Goal: Transaction & Acquisition: Purchase product/service

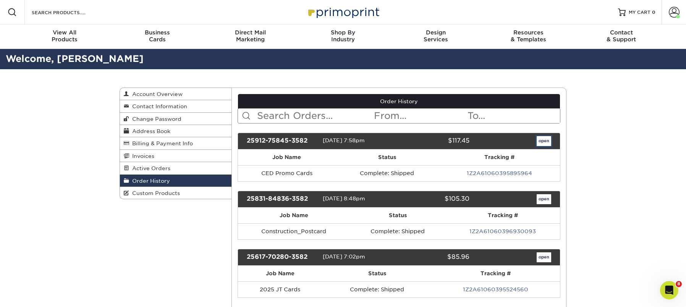
click at [546, 142] on link "open" at bounding box center [544, 141] width 15 height 10
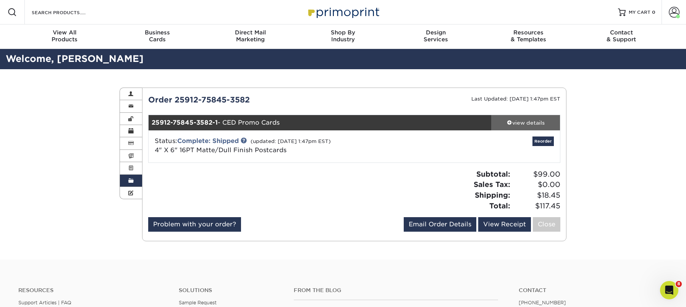
click at [520, 120] on div "view details" at bounding box center [525, 123] width 69 height 8
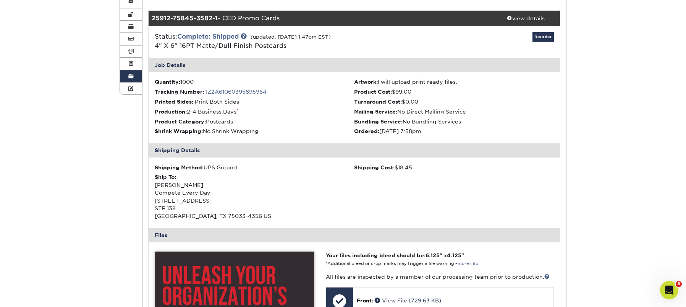
scroll to position [228, 0]
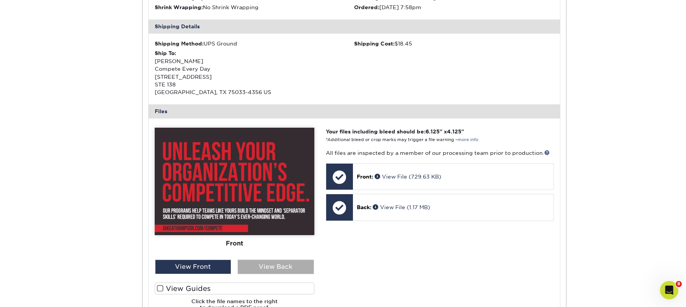
click at [273, 270] on div "View Back" at bounding box center [276, 266] width 76 height 15
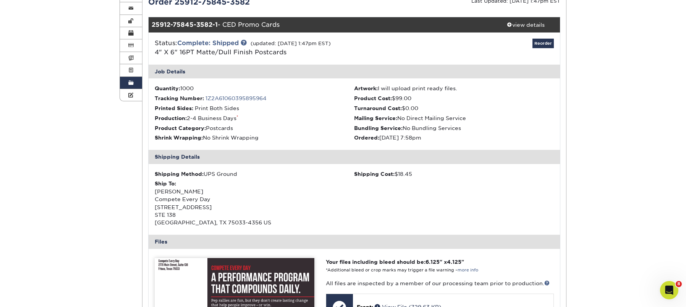
scroll to position [0, 0]
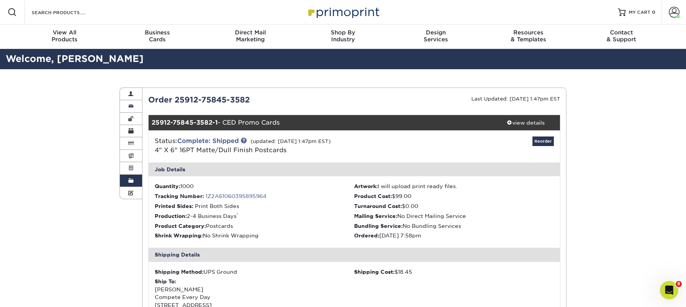
click at [131, 105] on span at bounding box center [130, 106] width 5 height 6
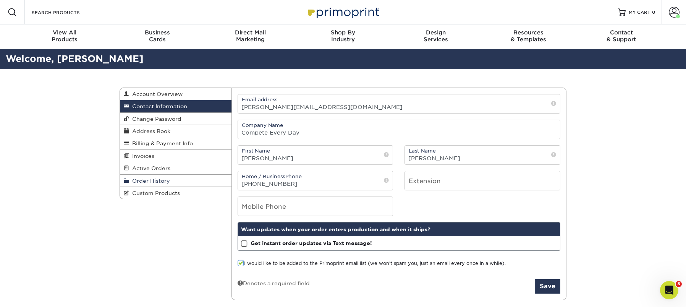
click at [162, 180] on span "Order History" at bounding box center [149, 181] width 41 height 6
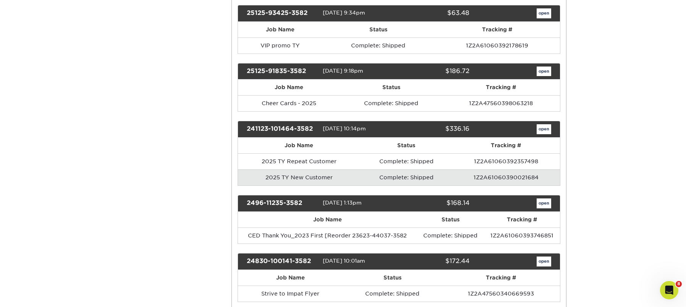
scroll to position [303, 0]
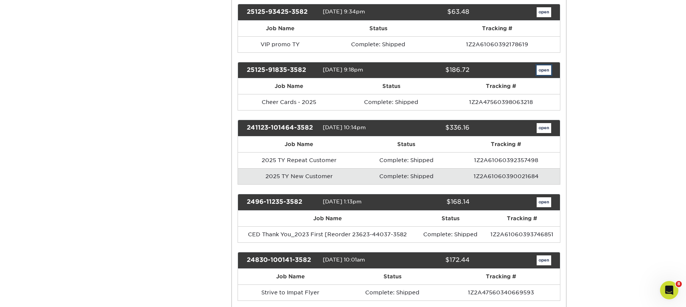
click at [541, 70] on link "open" at bounding box center [544, 70] width 15 height 10
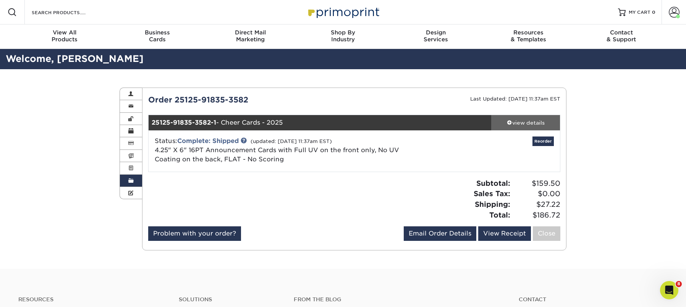
click at [534, 122] on div "view details" at bounding box center [525, 123] width 69 height 8
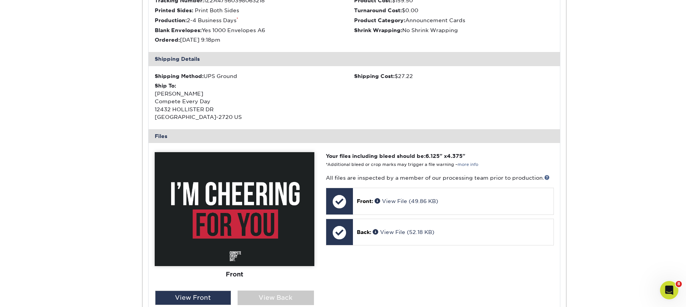
scroll to position [206, 0]
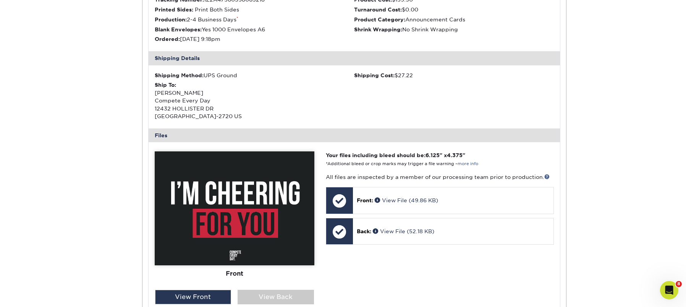
drag, startPoint x: 296, startPoint y: 299, endPoint x: 279, endPoint y: 287, distance: 20.6
click at [296, 299] on div "View Back" at bounding box center [276, 297] width 76 height 15
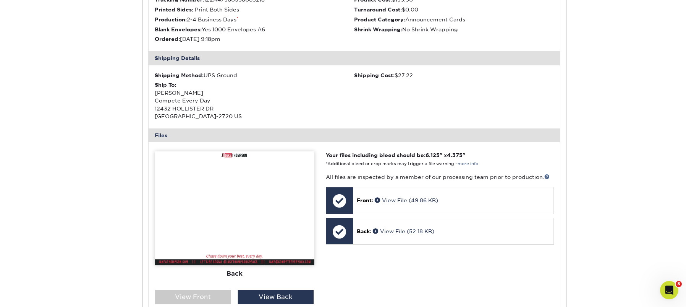
scroll to position [0, 0]
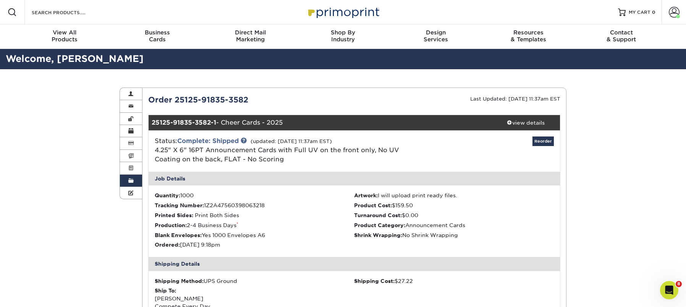
click at [133, 181] on span at bounding box center [130, 181] width 5 height 6
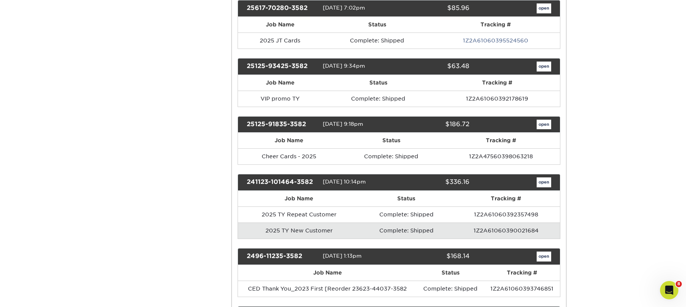
scroll to position [271, 0]
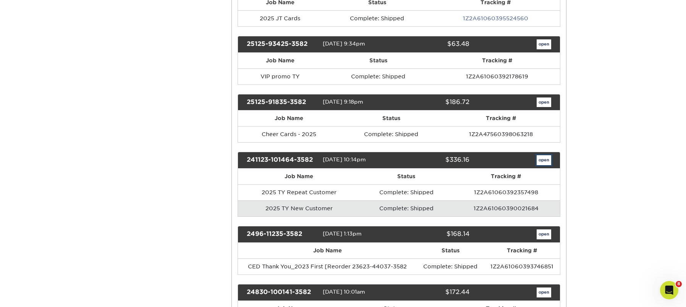
click at [545, 161] on link "open" at bounding box center [544, 160] width 15 height 10
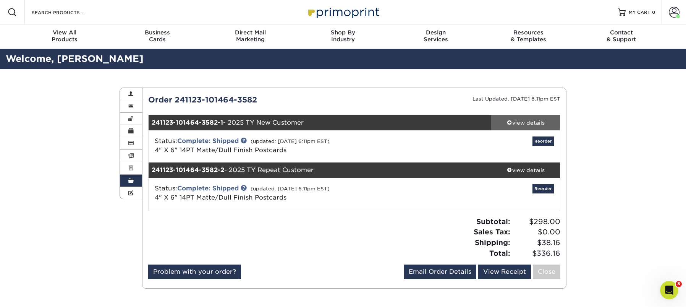
click at [538, 120] on div "view details" at bounding box center [525, 123] width 69 height 8
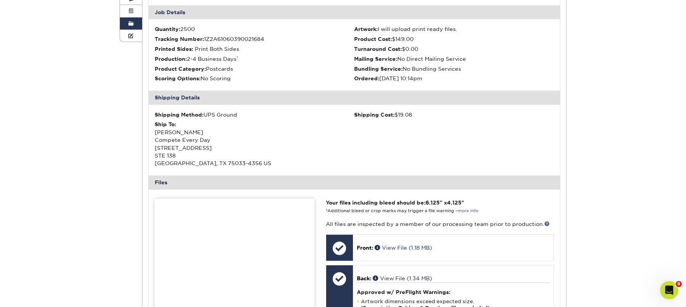
scroll to position [325, 0]
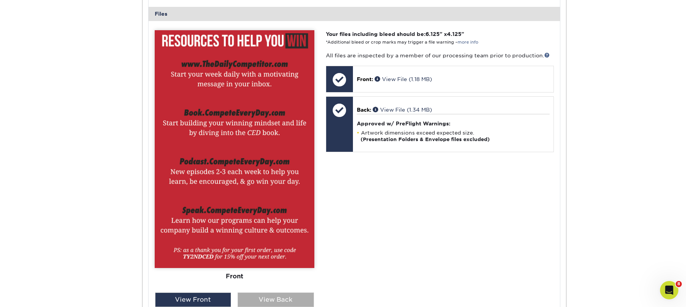
click at [259, 296] on div "View Back" at bounding box center [276, 299] width 76 height 15
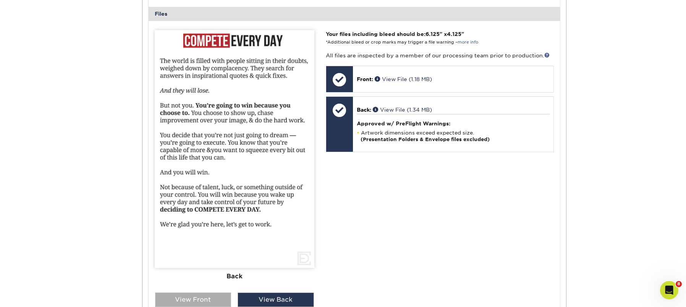
click at [205, 295] on div "View Front" at bounding box center [193, 299] width 76 height 15
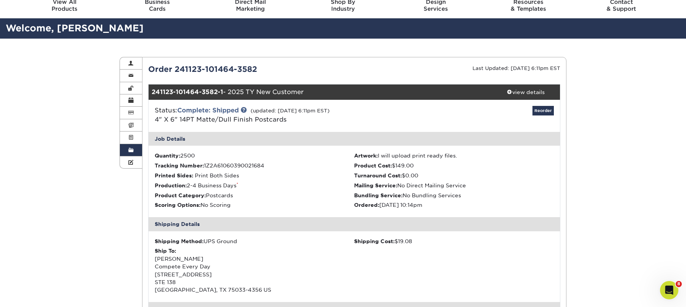
scroll to position [20, 0]
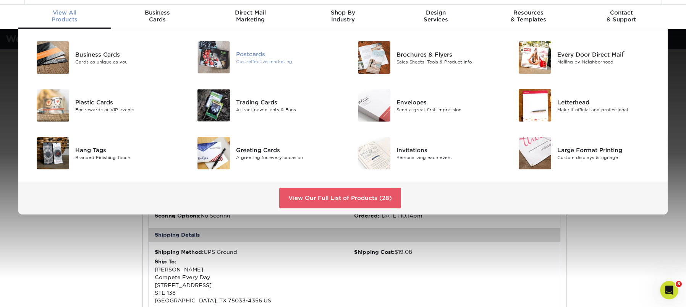
click at [254, 53] on div "Postcards" at bounding box center [286, 54] width 101 height 8
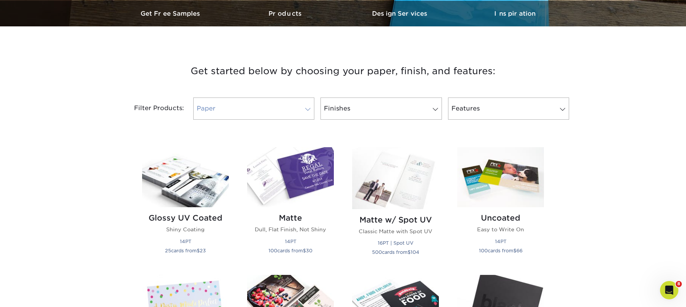
click at [272, 101] on link "Paper" at bounding box center [253, 108] width 121 height 22
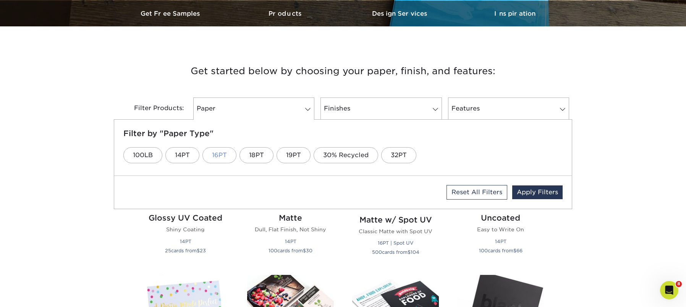
click at [219, 155] on link "16PT" at bounding box center [219, 155] width 34 height 16
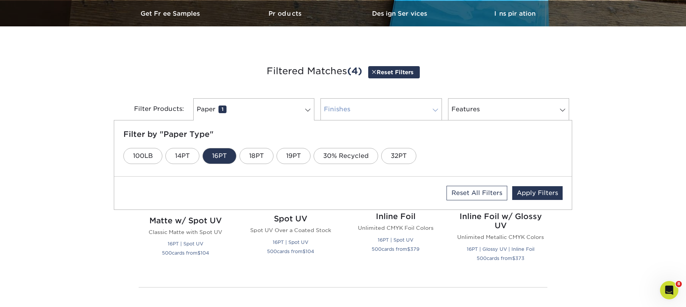
click at [363, 115] on link "Finishes 0" at bounding box center [380, 109] width 121 height 22
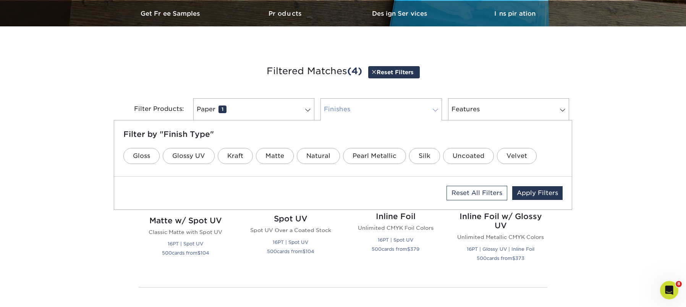
click at [397, 112] on link "Finishes 0" at bounding box center [380, 109] width 121 height 22
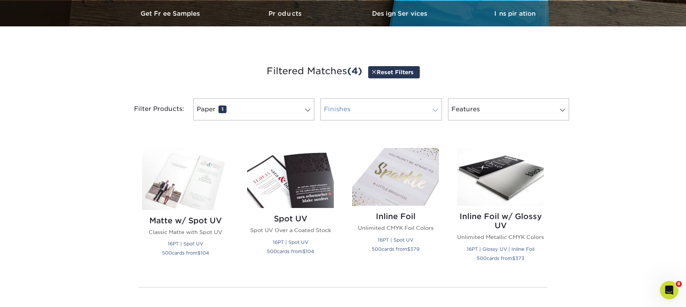
drag, startPoint x: 398, startPoint y: 112, endPoint x: 387, endPoint y: 114, distance: 10.7
click at [398, 112] on link "Finishes 0" at bounding box center [380, 109] width 121 height 22
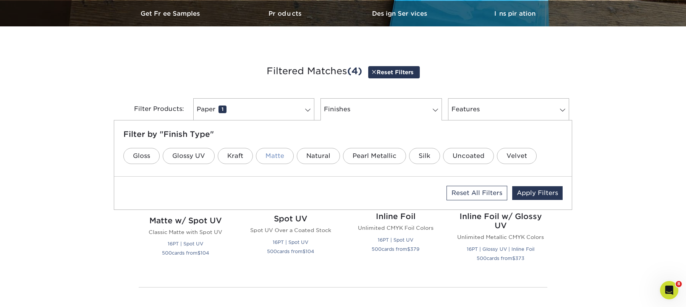
click at [272, 155] on link "Matte" at bounding box center [275, 156] width 38 height 16
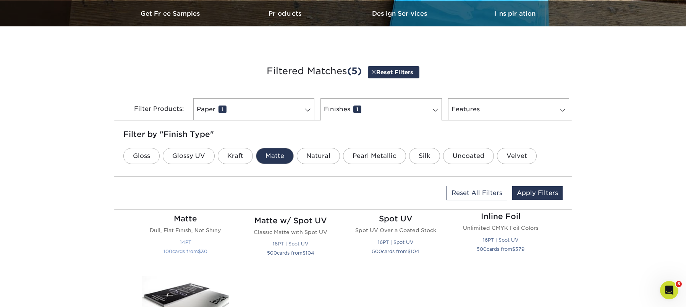
click at [194, 221] on h2 "Matte" at bounding box center [185, 218] width 87 height 9
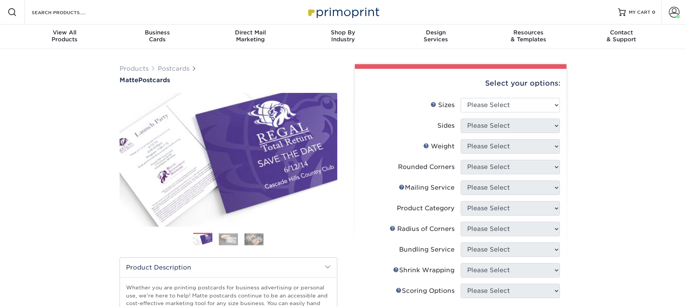
click at [538, 109] on li "Sizes Help Sizes Please Select 1.5" x 7" 2" x 4" 2" x 6" 2" x 7" 2" x 8" 2.12" …" at bounding box center [460, 108] width 199 height 21
click at [534, 104] on select "Please Select 1.5" x 7" 2" x 4" 2" x 6" 2" x 7" 2" x 8" 2.12" x 5.5" 2.125" x 5…" at bounding box center [510, 105] width 99 height 15
select select "4.00x6.00"
click at [461, 98] on select "Please Select 1.5" x 7" 2" x 4" 2" x 6" 2" x 7" 2" x 8" 2.12" x 5.5" 2.125" x 5…" at bounding box center [510, 105] width 99 height 15
click at [513, 128] on select "Please Select Print Both Sides Print Front Only" at bounding box center [510, 125] width 99 height 15
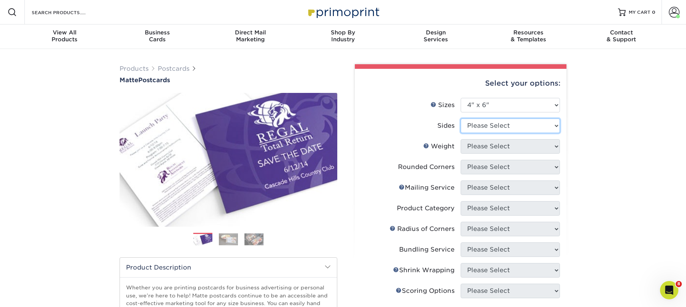
select select "13abbda7-1d64-4f25-8bb2-c179b224825d"
click at [461, 118] on select "Please Select Print Both Sides Print Front Only" at bounding box center [510, 125] width 99 height 15
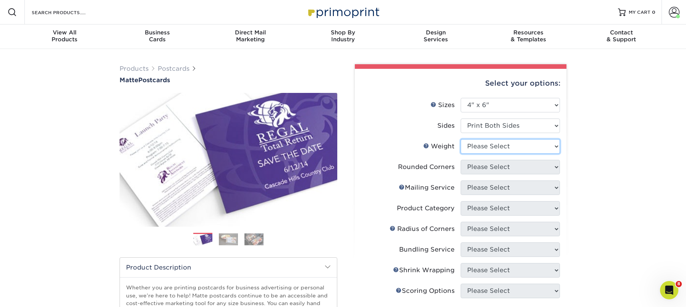
click at [518, 151] on select "Please Select 16PT 14PT" at bounding box center [510, 146] width 99 height 15
select select "16PT"
click at [461, 139] on select "Please Select 16PT 14PT" at bounding box center [510, 146] width 99 height 15
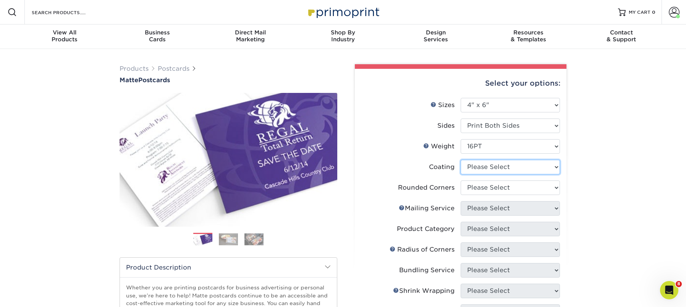
click at [522, 167] on select at bounding box center [510, 167] width 99 height 15
select select "121bb7b5-3b4d-429f-bd8d-bbf80e953313"
click at [461, 160] on select at bounding box center [510, 167] width 99 height 15
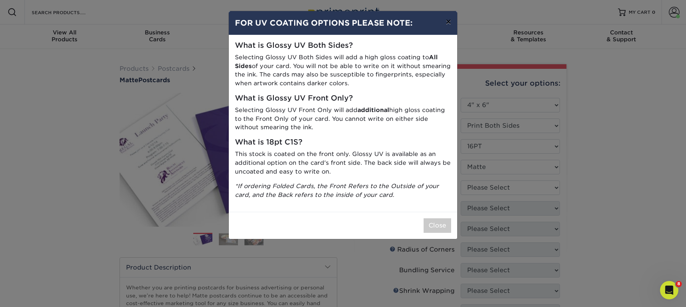
click at [444, 21] on button "×" at bounding box center [449, 21] width 18 height 21
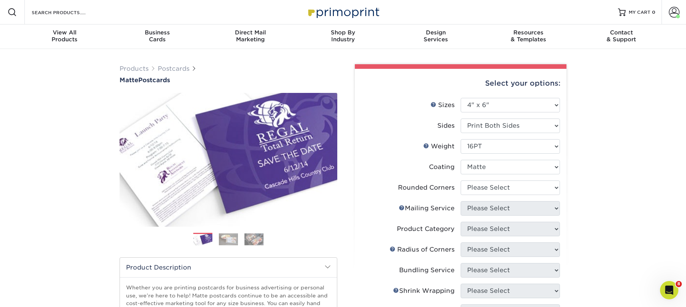
scroll to position [108, 0]
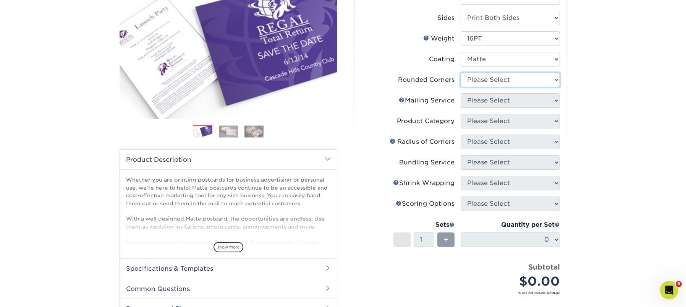
click at [510, 78] on select "Please Select Yes - Round 4 Corners No" at bounding box center [510, 80] width 99 height 15
select select "0"
click at [461, 73] on select "Please Select Yes - Round 4 Corners No" at bounding box center [510, 80] width 99 height 15
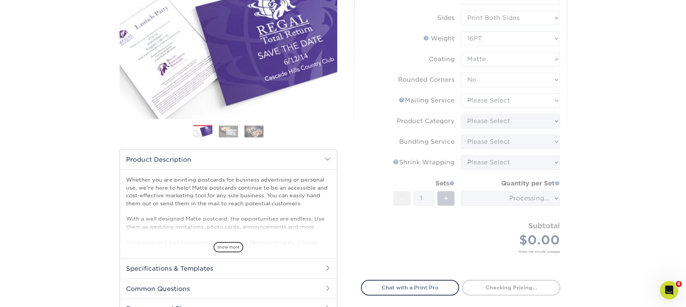
click at [514, 100] on form "Sizes Help Sizes Please Select 1.5" x 7" 2" x 4" 2" x 6" 2" x 7" 2" x 8" 2.12" …" at bounding box center [460, 130] width 199 height 281
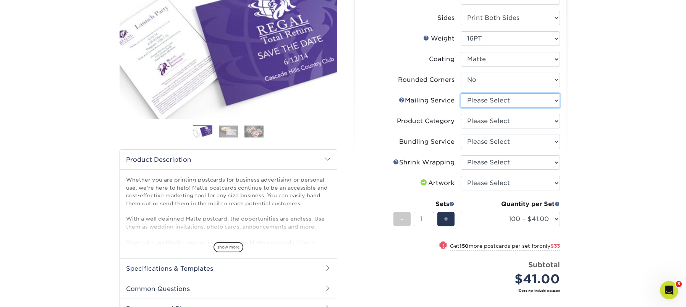
click at [495, 104] on select "Please Select No Direct Mailing Service No, I will mail/stamp/imprint Direct Ma…" at bounding box center [510, 100] width 99 height 15
select select "3e5e9bdd-d78a-4c28-a41d-fe1407925ca6"
click at [461, 93] on select "Please Select No Direct Mailing Service No, I will mail/stamp/imprint Direct Ma…" at bounding box center [510, 100] width 99 height 15
click at [499, 117] on select "Please Select Postcards" at bounding box center [510, 121] width 99 height 15
select select "9b7272e0-d6c8-4c3c-8e97-d3a1bcdab858"
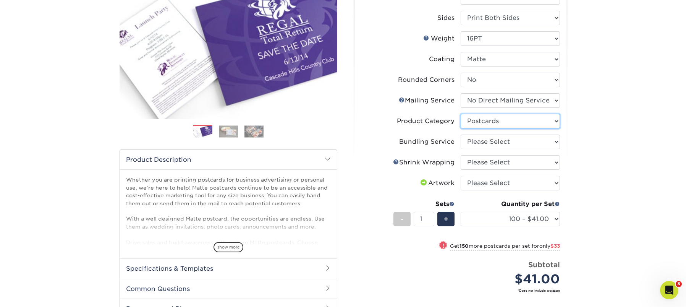
click at [461, 114] on select "Please Select Postcards" at bounding box center [510, 121] width 99 height 15
click at [511, 139] on select "Please Select No Bundling Services Yes, Bundles of 50 (+2 Days) Yes, Bundles of…" at bounding box center [510, 141] width 99 height 15
select select "58689abb-25c0-461c-a4c3-a80b627d6649"
click at [461, 134] on select "Please Select No Bundling Services Yes, Bundles of 50 (+2 Days) Yes, Bundles of…" at bounding box center [510, 141] width 99 height 15
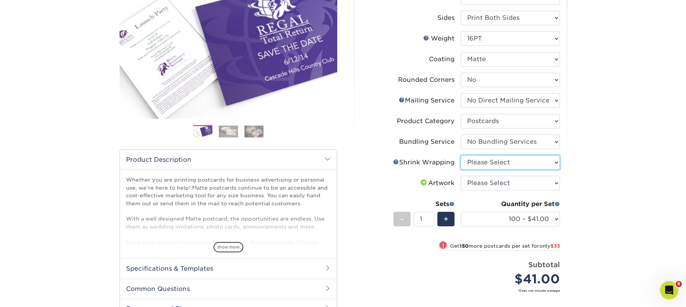
click at [522, 157] on select "Please Select No Shrink Wrapping Shrink Wrap 100 Per Package Shrink Wrap 50 Per…" at bounding box center [510, 162] width 99 height 15
select select "c8749376-e7da-41d0-b3dc-647faf84d907"
click at [461, 155] on select "Please Select No Shrink Wrapping Shrink Wrap 100 Per Package Shrink Wrap 50 Per…" at bounding box center [510, 162] width 99 height 15
click at [517, 184] on select "Please Select I will upload files I need a design - $150" at bounding box center [510, 183] width 99 height 15
select select "upload"
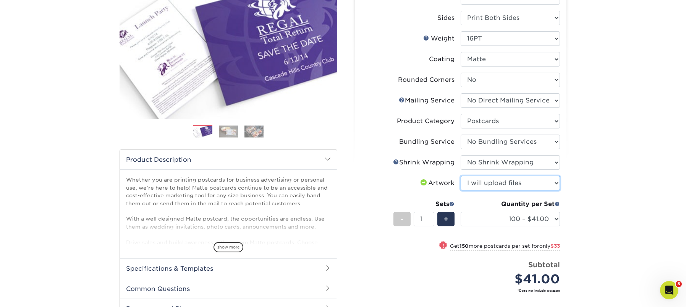
click at [461, 176] on select "Please Select I will upload files I need a design - $150" at bounding box center [510, 183] width 99 height 15
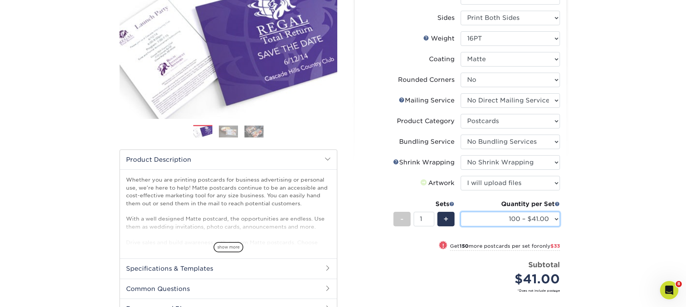
click at [528, 217] on select "100 – $41.00 250 – $74.00 500 – $88.00 1000 – $99.00 2500 – $205.00 5000 – $304…" at bounding box center [510, 219] width 99 height 15
click at [461, 212] on select "100 – $41.00 250 – $74.00 500 – $88.00 1000 – $99.00 2500 – $205.00 5000 – $304…" at bounding box center [510, 219] width 99 height 15
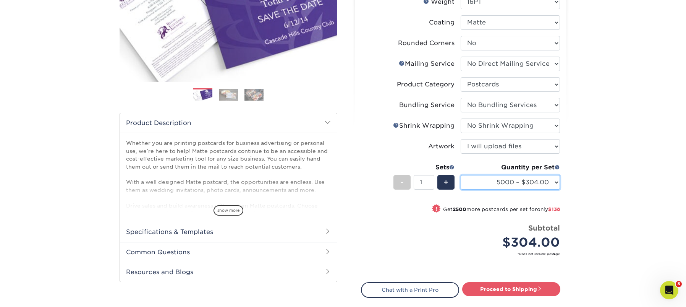
scroll to position [145, 0]
click at [511, 180] on select "100 – $41.00 250 – $74.00 500 – $88.00 1000 – $99.00 2500 – $205.00 5000 – $304…" at bounding box center [510, 181] width 99 height 15
select select "2500 – $205.00"
click at [461, 174] on select "100 – $41.00 250 – $74.00 500 – $88.00 1000 – $99.00 2500 – $205.00 5000 – $304…" at bounding box center [510, 181] width 99 height 15
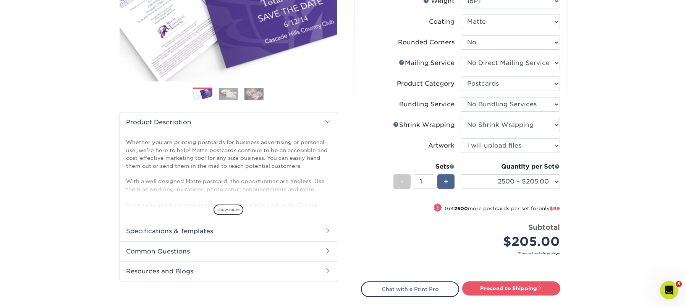
click at [439, 186] on div "+" at bounding box center [445, 181] width 17 height 15
type input "2"
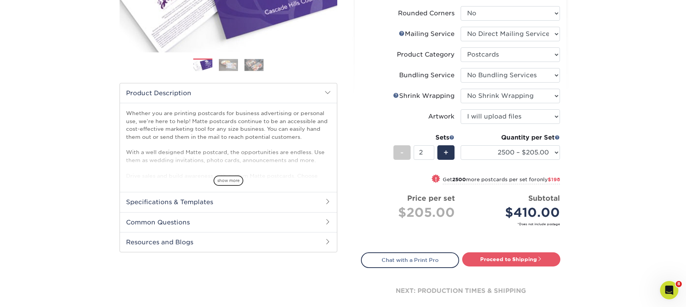
scroll to position [175, 0]
click at [517, 262] on link "Proceed to Shipping" at bounding box center [511, 258] width 98 height 14
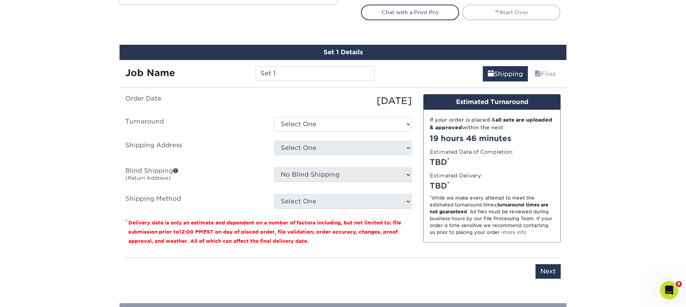
scroll to position [447, 0]
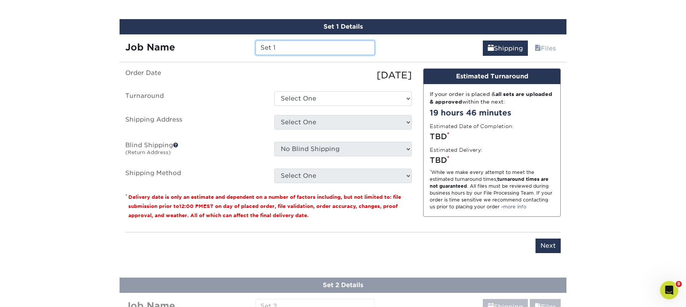
drag, startPoint x: 294, startPoint y: 43, endPoint x: 293, endPoint y: 49, distance: 5.8
click at [293, 45] on input "Set 1" at bounding box center [315, 47] width 119 height 15
click at [293, 49] on input "Set 1" at bounding box center [315, 47] width 119 height 15
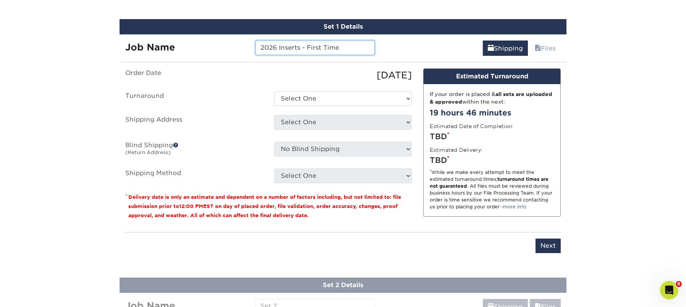
scroll to position [456, 0]
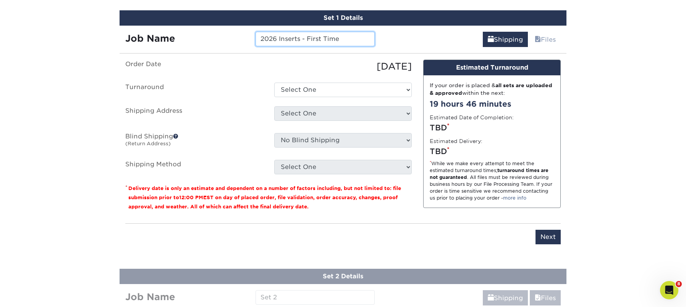
type input "2026 Inserts - First Time"
drag, startPoint x: 324, startPoint y: 98, endPoint x: 323, endPoint y: 91, distance: 7.8
click at [323, 94] on ul "Order Date 10/01/2025 Turnaround Select One 2-4 Business Days 2 Day Next Busine…" at bounding box center [268, 117] width 286 height 115
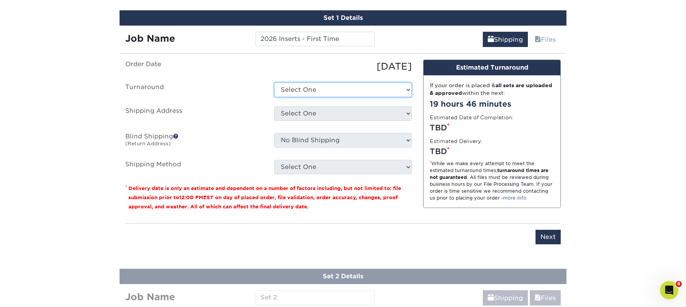
click at [323, 91] on select "Select One 2-4 Business Days 2 Day Next Business Day" at bounding box center [343, 90] width 138 height 15
select select "9474c771-bbd1-48bd-8de1-c07b754f54ac"
click at [274, 83] on select "Select One 2-4 Business Days 2 Day Next Business Day" at bounding box center [343, 90] width 138 height 15
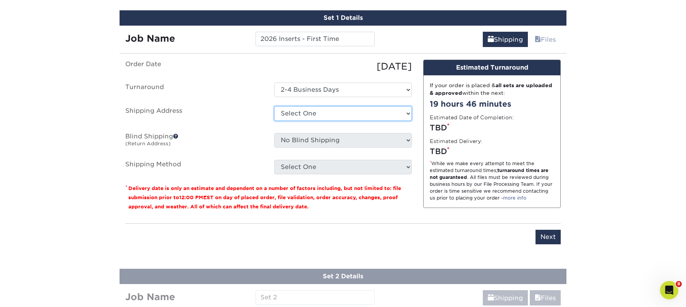
click at [340, 113] on select "Select One Home My Office PropertyForce #1 Trust Print + Add New Address" at bounding box center [343, 113] width 138 height 15
select select "17522"
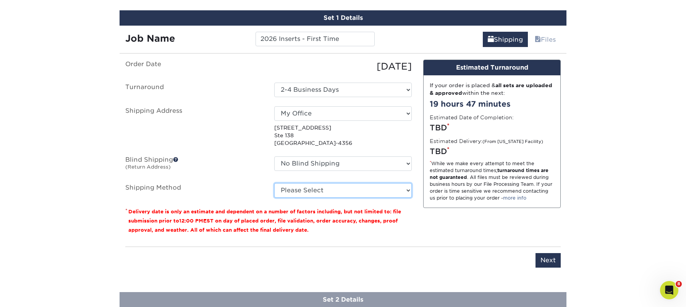
click at [360, 194] on select "Please Select Ground Shipping (+$20.94) 3 Day Shipping Service (+$30.84) 2 Day …" at bounding box center [343, 190] width 138 height 15
select select "03"
click at [274, 183] on select "Please Select Ground Shipping (+$20.94) 3 Day Shipping Service (+$30.84) 2 Day …" at bounding box center [343, 190] width 138 height 15
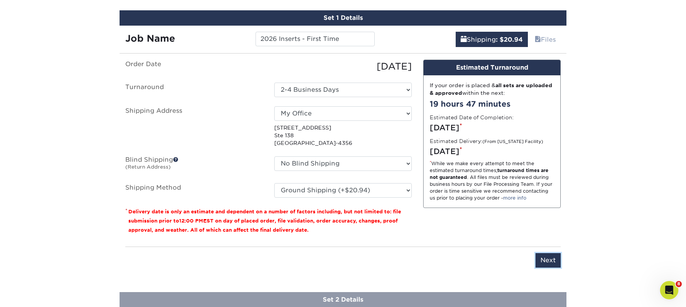
click at [550, 259] on input "Next" at bounding box center [548, 260] width 25 height 15
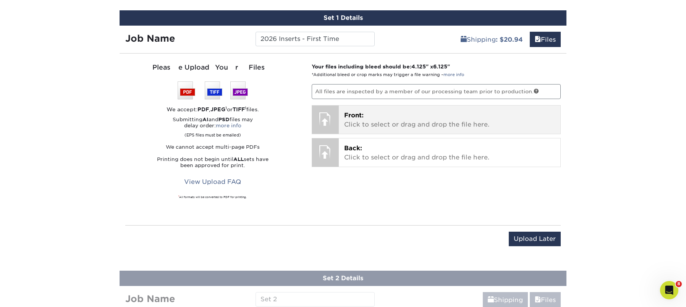
click at [385, 134] on div "Front: Click to select or drag and drop the file here. Choose file Front: valer…" at bounding box center [436, 119] width 249 height 29
click at [390, 129] on div "Front: Click to select or drag and drop the file here. Choose file" at bounding box center [450, 119] width 222 height 28
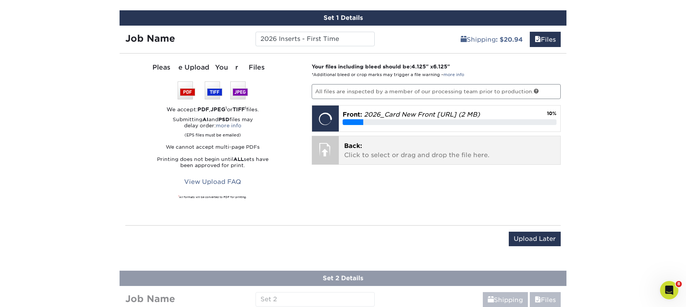
click at [395, 153] on p "Back: Click to select or drag and drop the file here." at bounding box center [449, 150] width 211 height 18
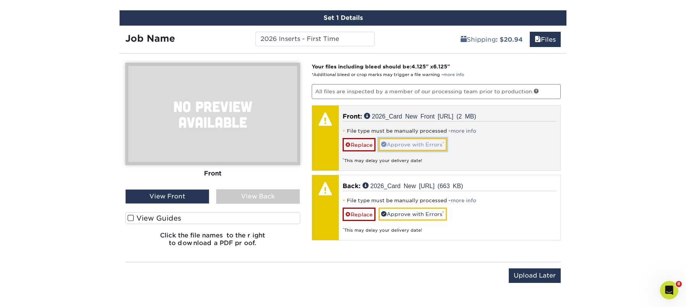
click at [409, 143] on link "Approve with Errors *" at bounding box center [413, 144] width 68 height 13
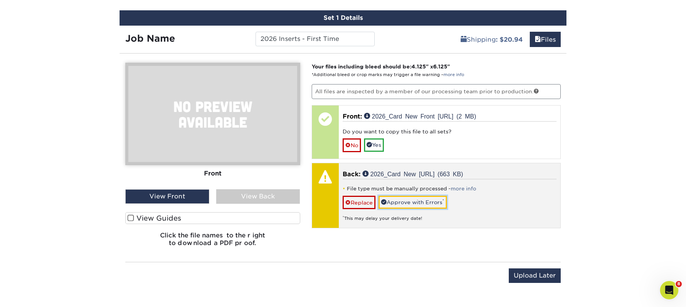
click at [410, 201] on link "Approve with Errors *" at bounding box center [413, 202] width 68 height 13
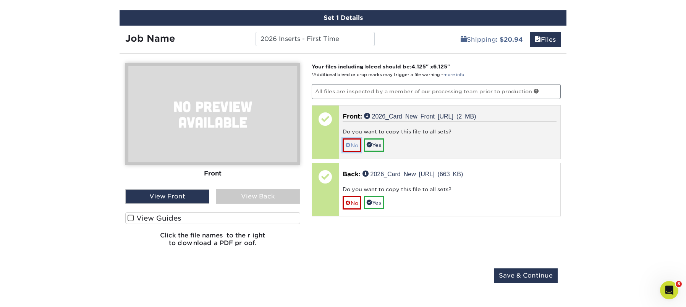
click at [351, 147] on link "No" at bounding box center [352, 144] width 18 height 13
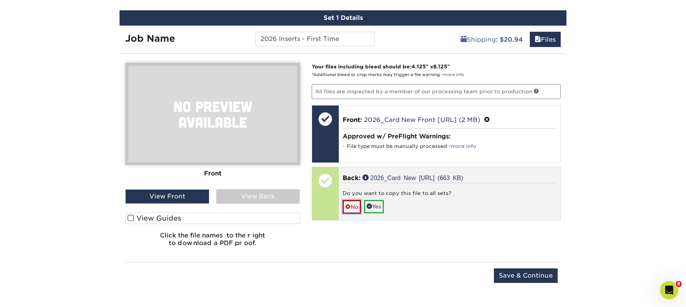
click at [349, 206] on span at bounding box center [347, 207] width 5 height 6
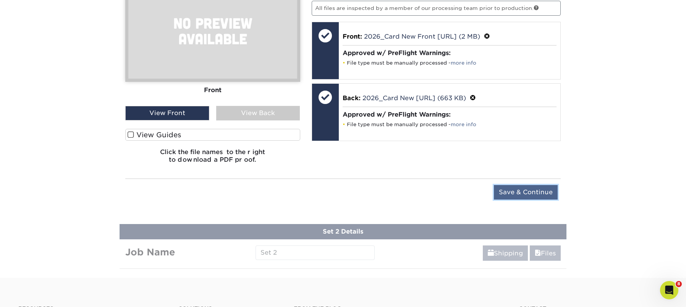
click at [539, 193] on input "Save & Continue" at bounding box center [526, 192] width 64 height 15
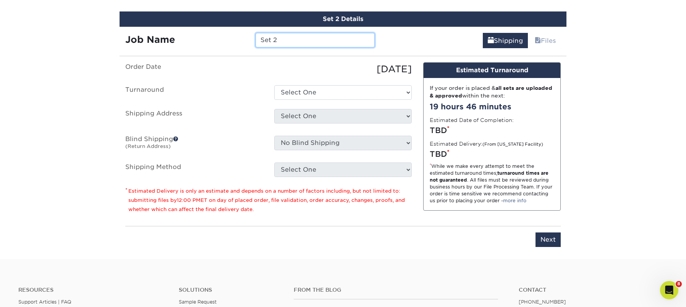
scroll to position [507, 0]
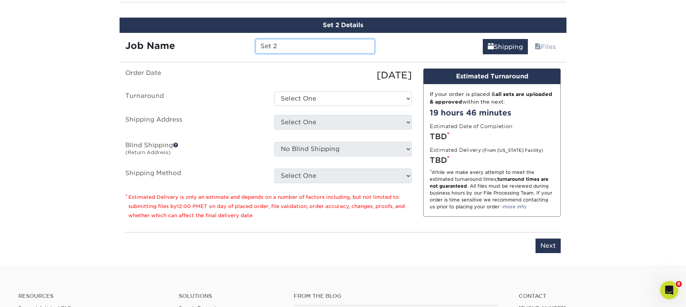
paste input "2026 Inserts - First Time"
drag, startPoint x: 309, startPoint y: 46, endPoint x: 359, endPoint y: 47, distance: 50.0
click at [359, 47] on input "2026 Inserts - First Time" at bounding box center [315, 46] width 119 height 15
type input "2026 Inserts - Repeat"
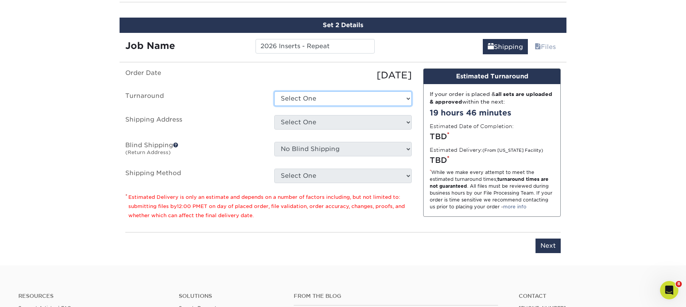
click at [342, 97] on select "Select One 2-4 Business Days 2 Day Next Business Day" at bounding box center [343, 98] width 138 height 15
select select "9474c771-bbd1-48bd-8de1-c07b754f54ac"
click at [274, 91] on select "Select One 2-4 Business Days 2 Day Next Business Day" at bounding box center [343, 98] width 138 height 15
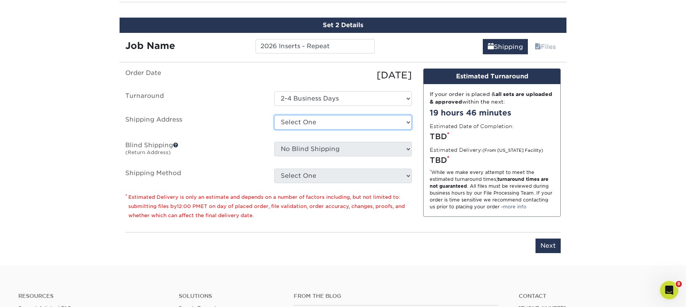
click at [336, 127] on select "Select One Home My Office PropertyForce #1 Trust Print + Add New Address" at bounding box center [343, 122] width 138 height 15
select select "17522"
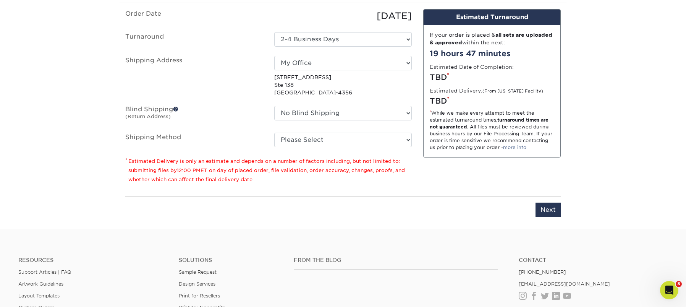
scroll to position [567, 0]
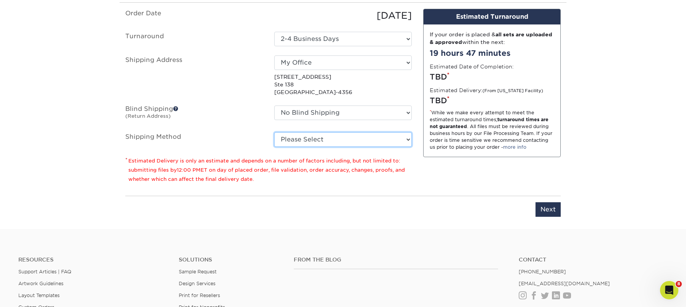
click at [351, 133] on select "Please Select Ground Shipping (+$20.94) 3 Day Shipping Service (+$30.84) 2 Day …" at bounding box center [343, 139] width 138 height 15
select select "03"
click at [274, 132] on select "Please Select Ground Shipping (+$20.94) 3 Day Shipping Service (+$30.84) 2 Day …" at bounding box center [343, 139] width 138 height 15
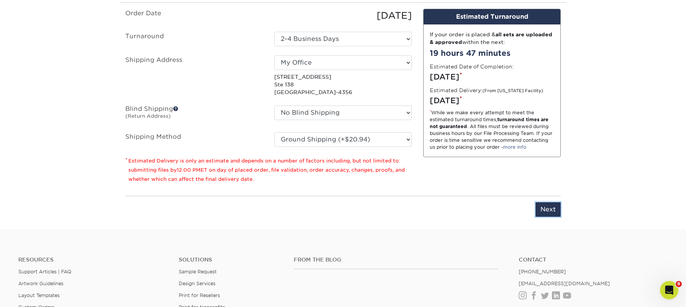
click at [544, 211] on input "Next" at bounding box center [548, 209] width 25 height 15
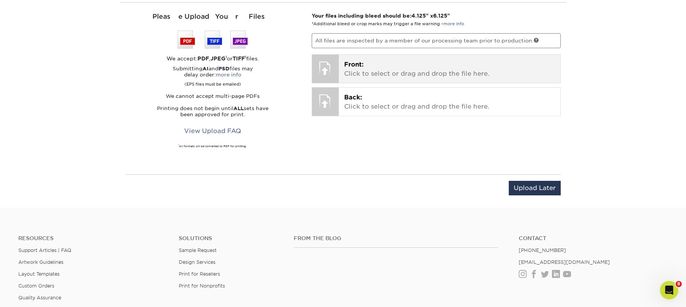
drag, startPoint x: 419, startPoint y: 90, endPoint x: 419, endPoint y: 81, distance: 9.5
click at [419, 86] on div "Your files including bleed should be: 4.125 " x 6.125 " *Additional bleed or cr…" at bounding box center [436, 88] width 261 height 153
click at [419, 77] on p "Front: Click to select or drag and drop the file here." at bounding box center [449, 69] width 211 height 18
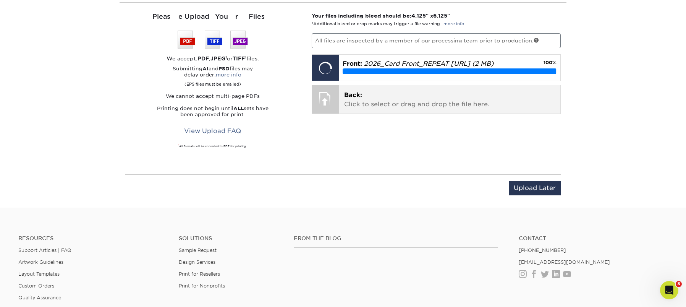
click at [387, 103] on p "Back: Click to select or drag and drop the file here." at bounding box center [449, 100] width 211 height 18
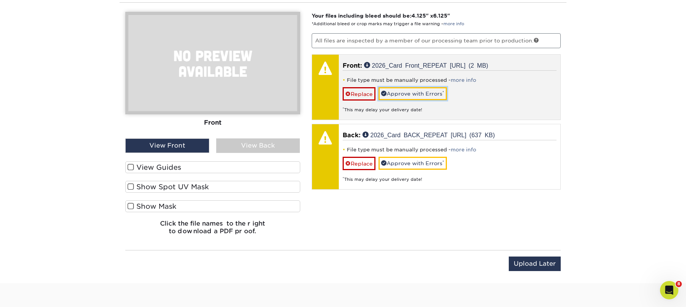
click at [393, 99] on link "Approve with Errors *" at bounding box center [413, 93] width 68 height 13
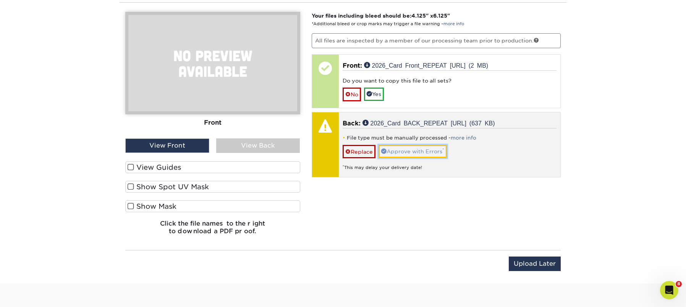
click at [412, 146] on link "Approve with Errors *" at bounding box center [413, 151] width 68 height 13
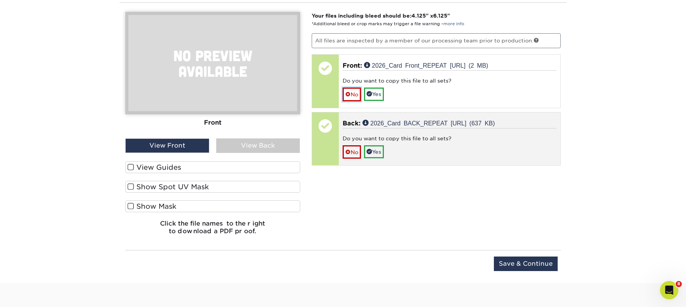
drag, startPoint x: 346, startPoint y: 94, endPoint x: 346, endPoint y: 122, distance: 28.3
click at [346, 94] on span at bounding box center [347, 94] width 5 height 6
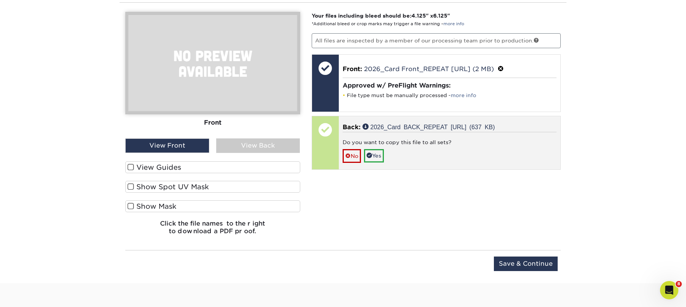
click at [347, 148] on div "Do you want to copy this file to all sets?" at bounding box center [450, 143] width 214 height 11
click at [350, 155] on link "No" at bounding box center [352, 155] width 18 height 13
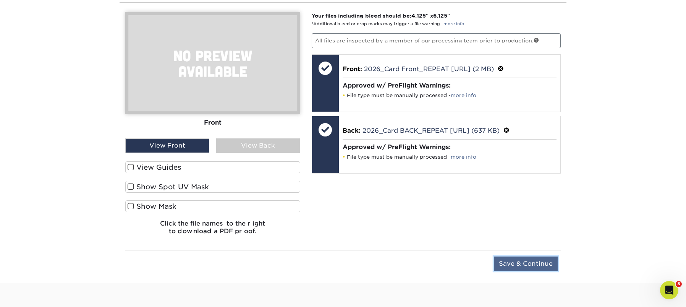
click at [533, 263] on input "Save & Continue" at bounding box center [526, 263] width 64 height 15
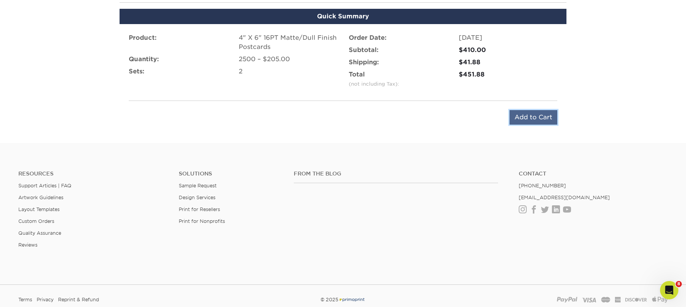
click at [533, 118] on input "Add to Cart" at bounding box center [534, 117] width 48 height 15
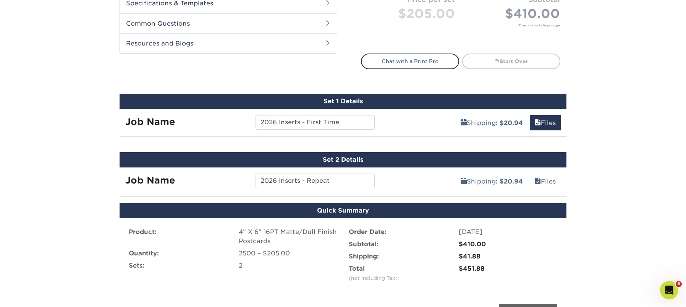
scroll to position [372, 0]
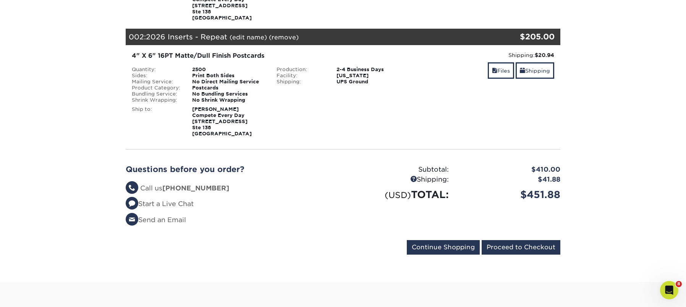
scroll to position [221, 0]
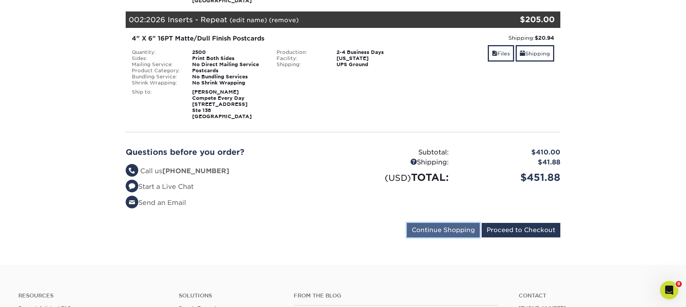
click at [448, 233] on input "Continue Shopping" at bounding box center [443, 230] width 73 height 15
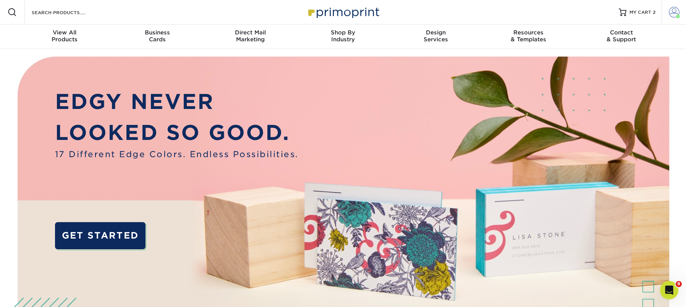
click at [676, 13] on span at bounding box center [674, 12] width 11 height 11
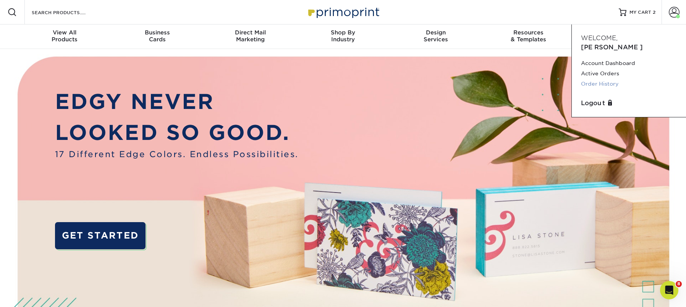
click at [591, 79] on link "Order History" at bounding box center [629, 84] width 96 height 10
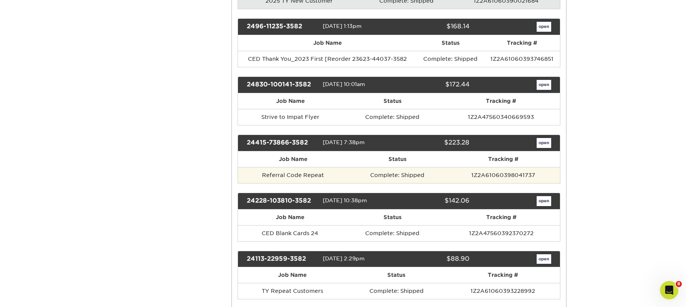
scroll to position [483, 0]
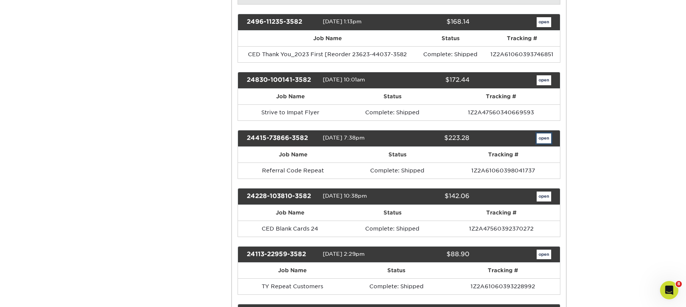
click at [549, 137] on link "open" at bounding box center [544, 138] width 15 height 10
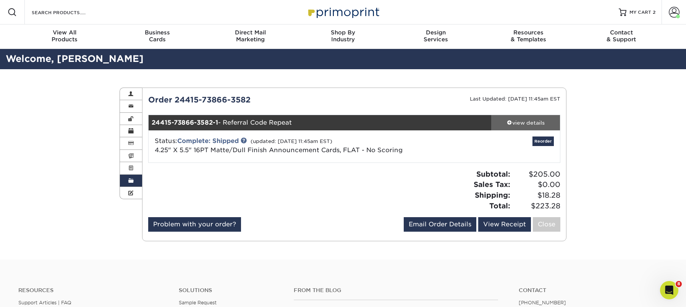
click at [533, 120] on div "view details" at bounding box center [525, 123] width 69 height 8
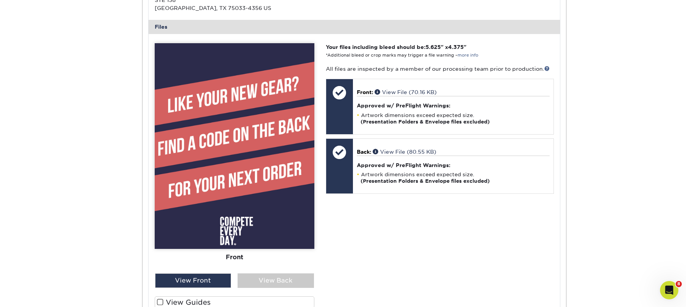
scroll to position [316, 0]
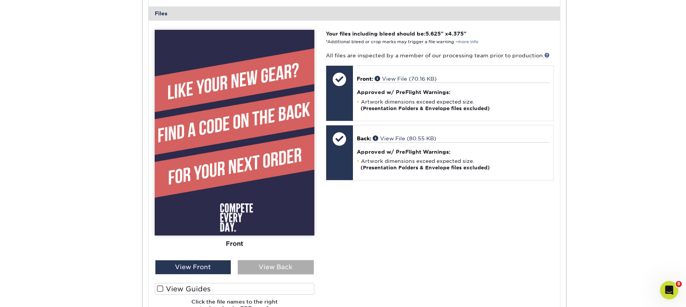
click at [278, 267] on div "View Back" at bounding box center [276, 267] width 76 height 15
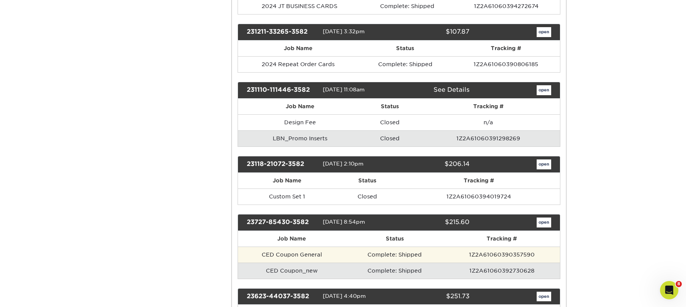
scroll to position [916, 0]
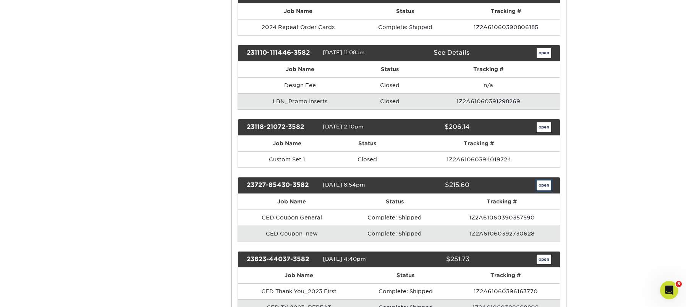
click at [545, 185] on link "open" at bounding box center [544, 185] width 15 height 10
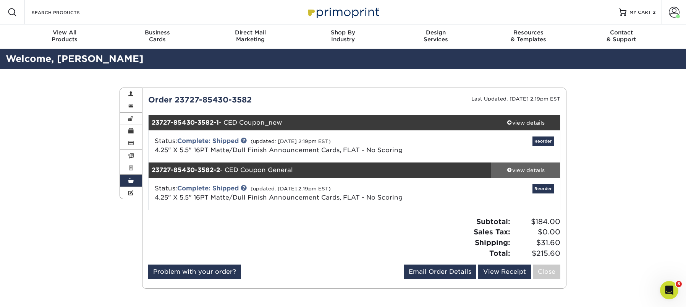
click at [528, 170] on div "view details" at bounding box center [525, 170] width 69 height 8
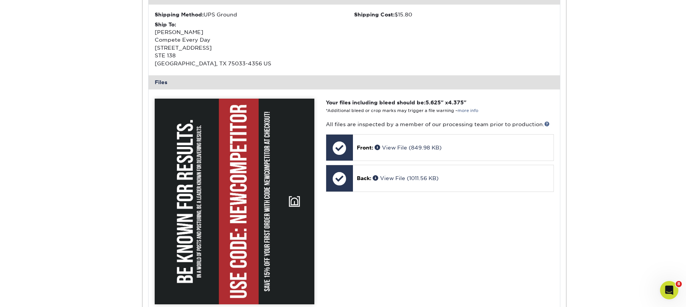
scroll to position [369, 0]
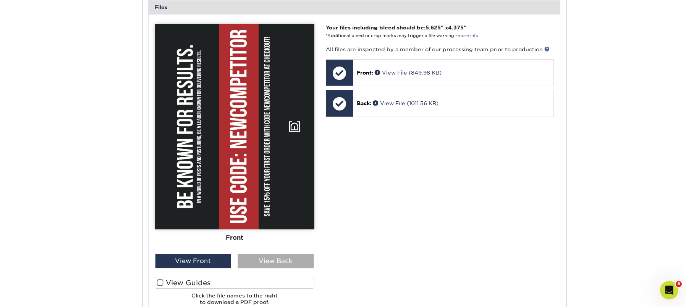
click at [289, 262] on div "View Back" at bounding box center [276, 261] width 76 height 15
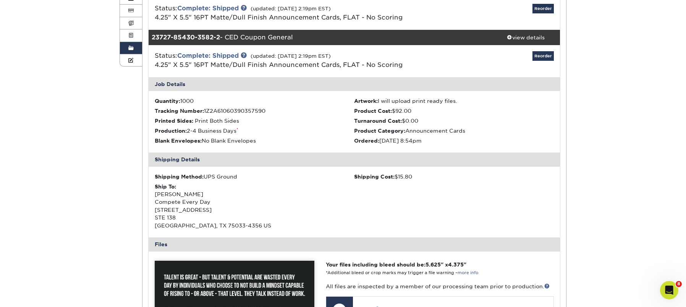
scroll to position [20, 0]
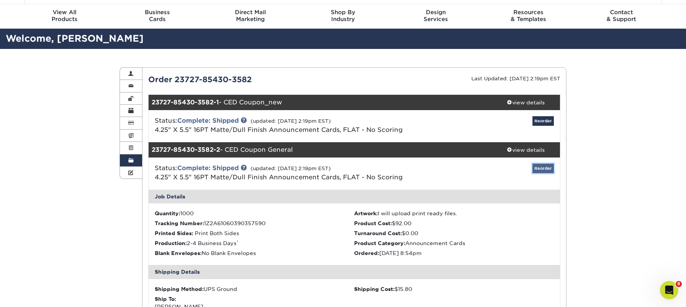
click at [541, 168] on link "Reorder" at bounding box center [543, 168] width 21 height 10
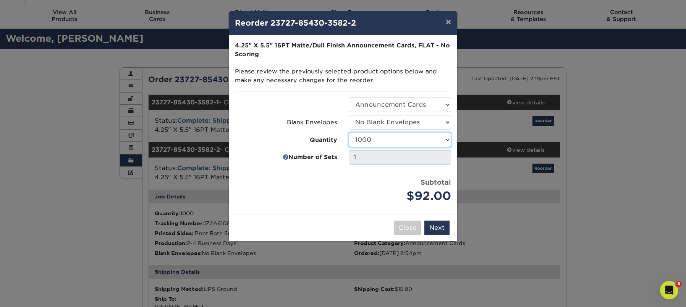
click at [400, 137] on select "100 250 500 1000 2500 5000 10000" at bounding box center [400, 140] width 102 height 15
click at [444, 228] on button "Next" at bounding box center [436, 227] width 25 height 15
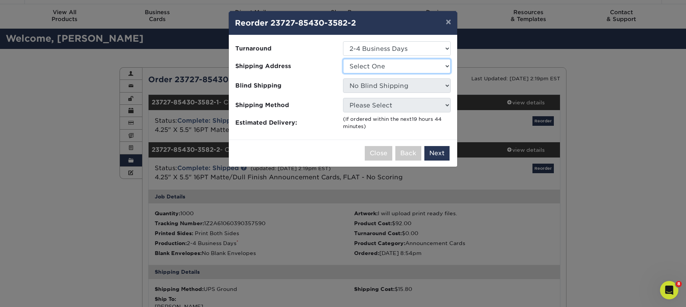
click at [393, 66] on select "Select One Home My Office PropertyForce #1 Trust Print" at bounding box center [397, 66] width 108 height 15
select select "17522"
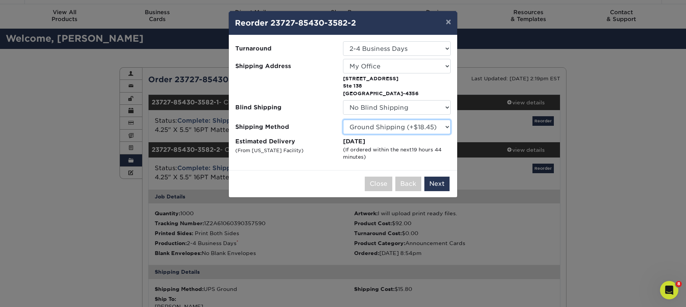
click at [411, 129] on select "Please Select Ground Shipping (+$18.45) 3 Day Shipping Service (+$22.19) 2 Day …" at bounding box center [397, 127] width 108 height 15
click at [343, 120] on select "Please Select Ground Shipping (+$18.45) 3 Day Shipping Service (+$22.19) 2 Day …" at bounding box center [397, 127] width 108 height 15
click at [440, 182] on button "Next" at bounding box center [436, 183] width 25 height 15
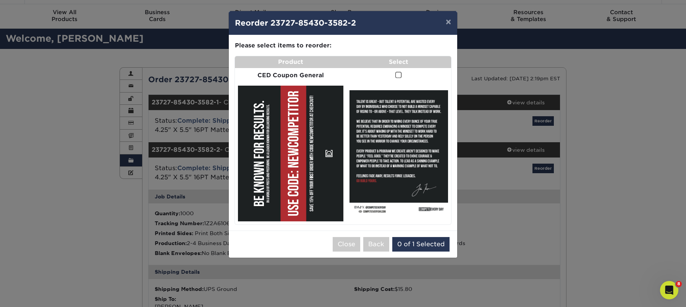
click at [397, 74] on span at bounding box center [398, 74] width 6 height 7
click at [0, 0] on input "checkbox" at bounding box center [0, 0] width 0 height 0
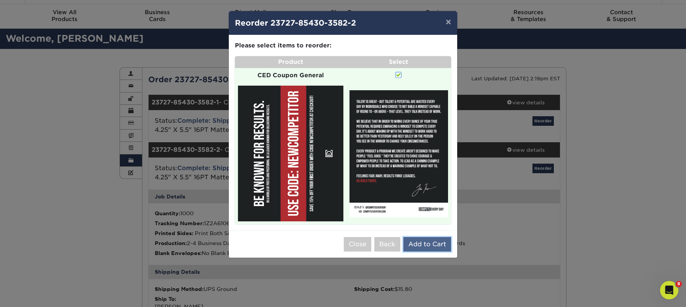
click at [441, 246] on button "Add to Cart" at bounding box center [427, 244] width 48 height 15
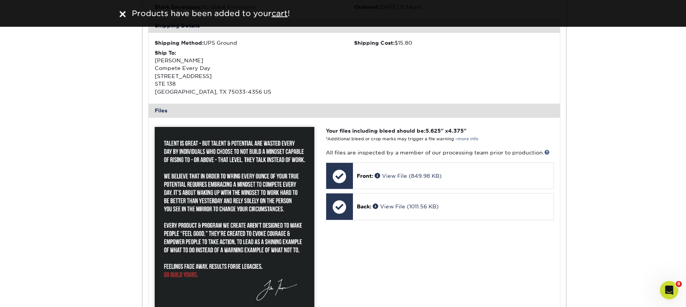
scroll to position [0, 0]
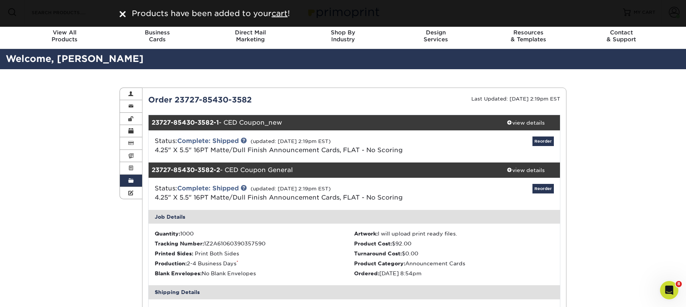
click at [122, 14] on div "Products have been added to your cart !" at bounding box center [343, 13] width 458 height 11
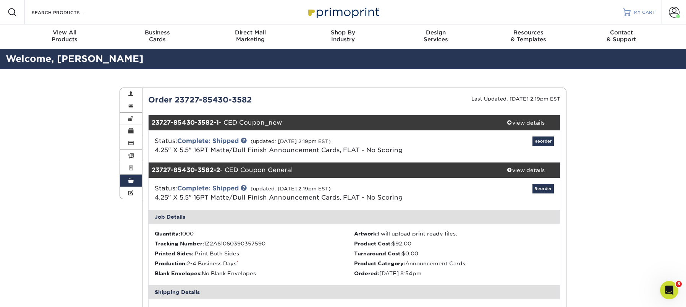
click at [630, 15] on div at bounding box center [627, 12] width 8 height 8
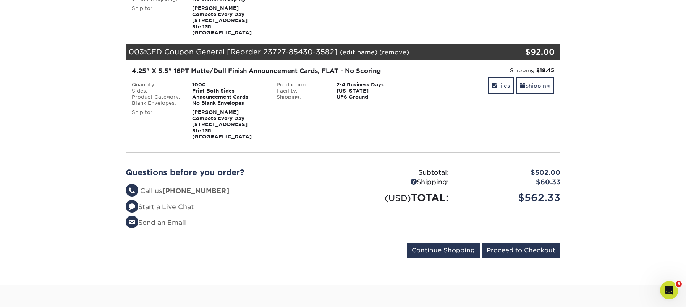
scroll to position [318, 0]
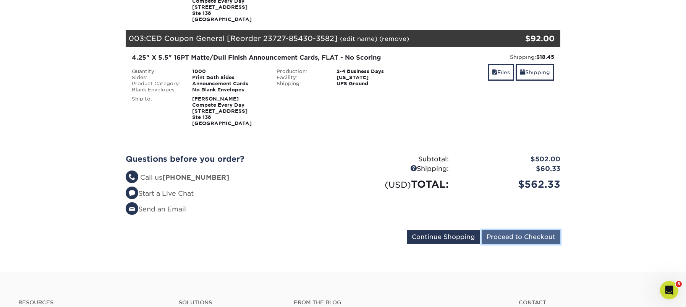
click at [537, 239] on input "Proceed to Checkout" at bounding box center [521, 237] width 79 height 15
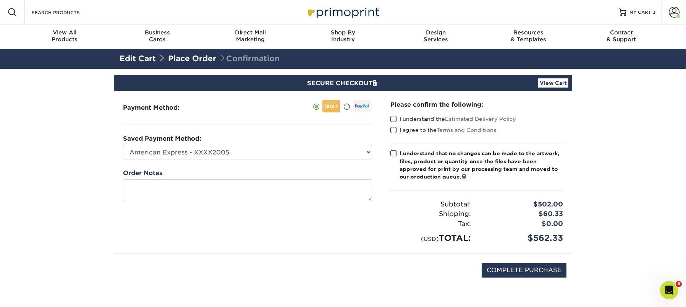
drag, startPoint x: 287, startPoint y: 161, endPoint x: 281, endPoint y: 148, distance: 14.4
click at [286, 160] on div "Payment Method:" at bounding box center [247, 172] width 267 height 162
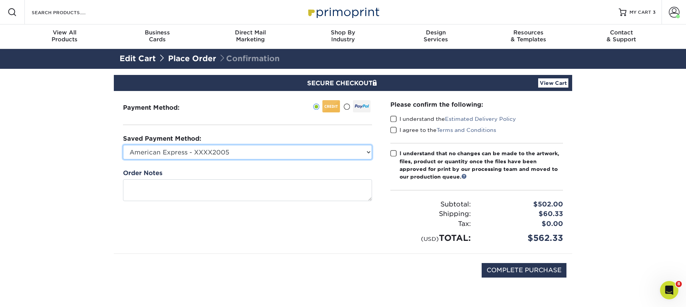
click at [281, 148] on select "American Express - XXXX2005 Visa - XXXX8662 American Express - XXXX3003 Visa - …" at bounding box center [247, 152] width 249 height 15
select select "59526"
click at [123, 145] on select "American Express - XXXX2005 Visa - XXXX8662 American Express - XXXX3003 Visa - …" at bounding box center [247, 152] width 249 height 15
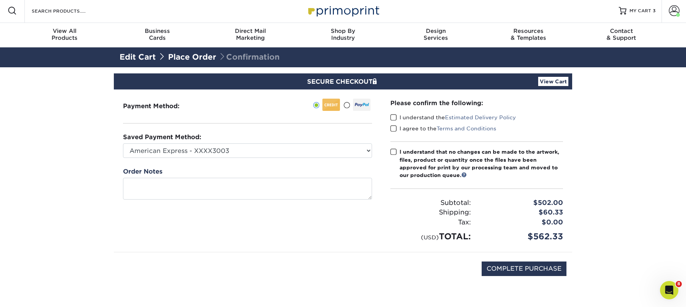
click at [391, 117] on span at bounding box center [393, 117] width 6 height 7
click at [0, 0] on input "I understand the Estimated Delivery Policy" at bounding box center [0, 0] width 0 height 0
drag, startPoint x: 395, startPoint y: 127, endPoint x: 394, endPoint y: 145, distance: 18.4
click at [394, 127] on span at bounding box center [393, 128] width 6 height 7
click at [0, 0] on input "I agree to the Terms and Conditions" at bounding box center [0, 0] width 0 height 0
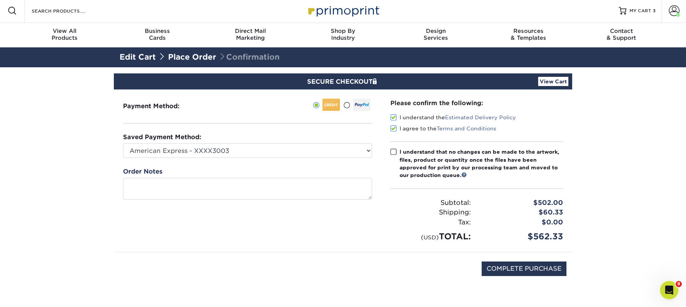
click at [394, 154] on span at bounding box center [393, 151] width 6 height 7
click at [0, 0] on input "I understand that no changes can be made to the artwork, files, product or quan…" at bounding box center [0, 0] width 0 height 0
click at [549, 274] on input "COMPLETE PURCHASE" at bounding box center [524, 268] width 85 height 15
type input "PROCESSING, PLEASE WAIT..."
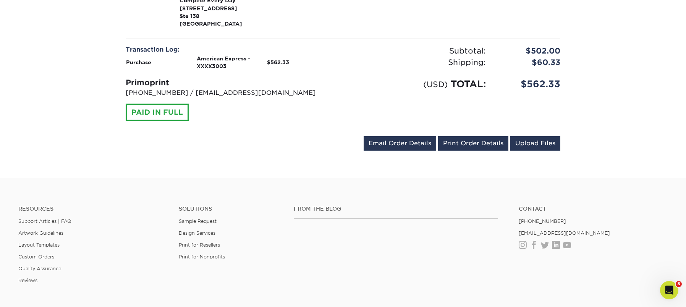
scroll to position [742, 0]
